Goal: Complete application form

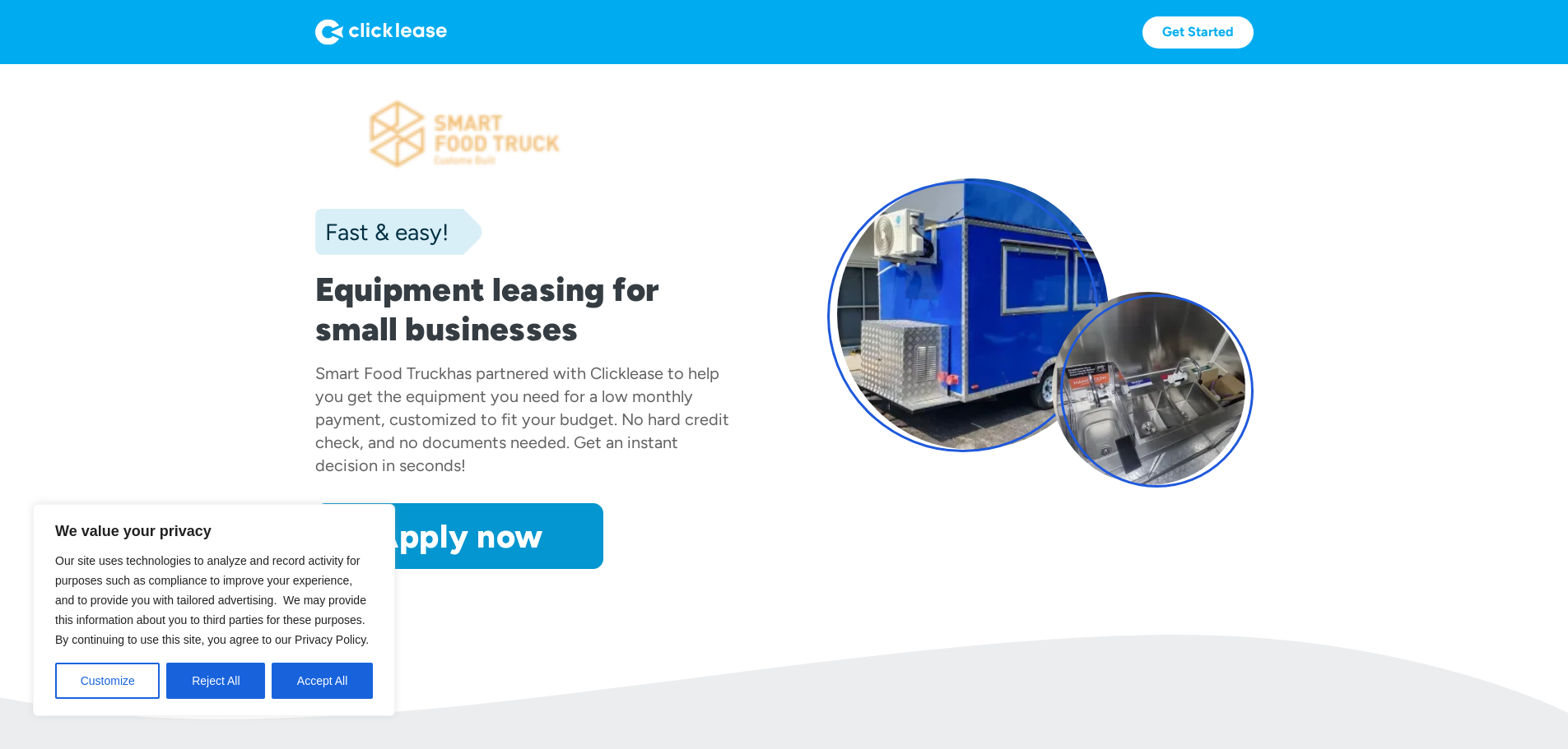
click at [236, 700] on div "We value your privacy Our site uses technologies to analyze and record activity…" at bounding box center [214, 611] width 363 height 212
click at [236, 690] on button "Reject All" at bounding box center [216, 681] width 99 height 36
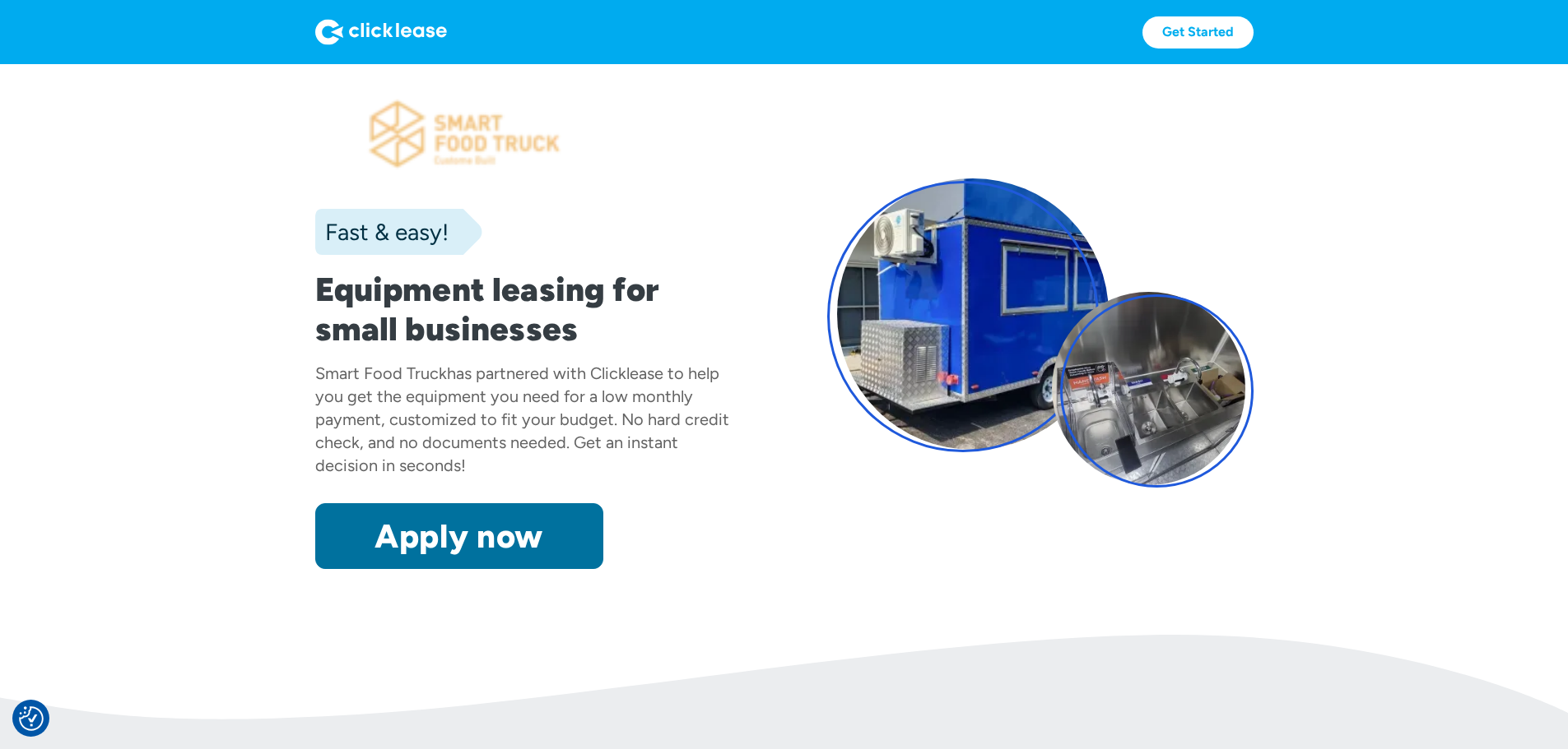
click at [343, 569] on link "Apply now" at bounding box center [459, 536] width 288 height 66
